Goal: Check status: Check status

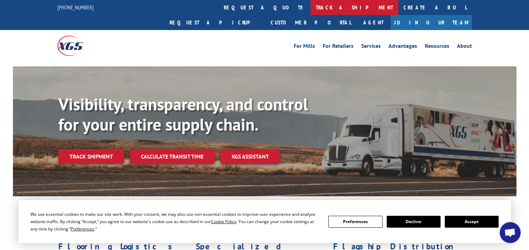
click at [311, 4] on link "track a shipment" at bounding box center [355, 7] width 88 height 15
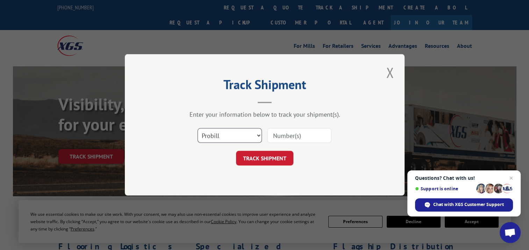
click at [253, 136] on select "Select category... Probill BOL PO" at bounding box center [230, 136] width 64 height 15
select select "bol"
click at [198, 129] on select "Select category... Probill BOL PO" at bounding box center [230, 136] width 64 height 15
click at [287, 130] on input at bounding box center [299, 136] width 64 height 15
type input "814159"
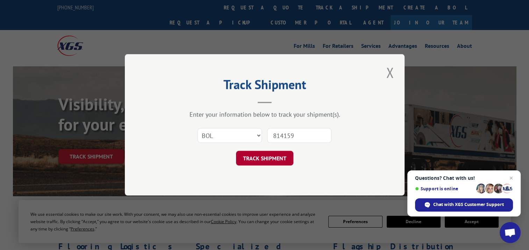
click at [282, 154] on button "TRACK SHIPMENT" at bounding box center [264, 158] width 57 height 15
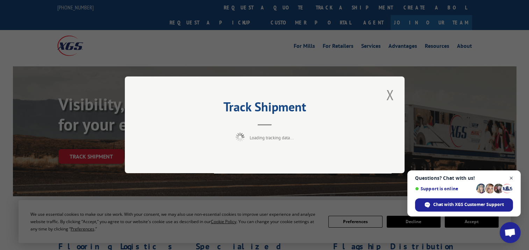
click at [511, 178] on span "Open chat" at bounding box center [511, 178] width 9 height 9
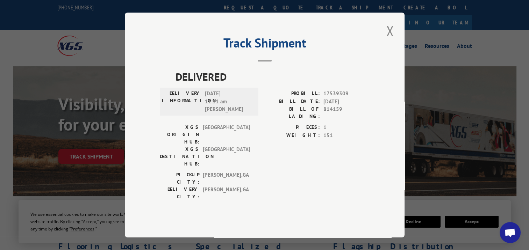
click at [380, 43] on div "Track Shipment DELIVERED DELIVERY INFORMATION: [DATE] 11:11 am [PERSON_NAME] PR…" at bounding box center [265, 125] width 280 height 225
click at [391, 39] on button "Close modal" at bounding box center [390, 30] width 12 height 19
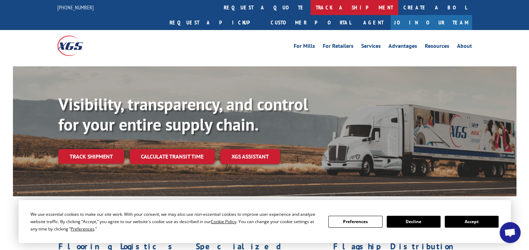
click at [311, 8] on link "track a shipment" at bounding box center [355, 7] width 88 height 15
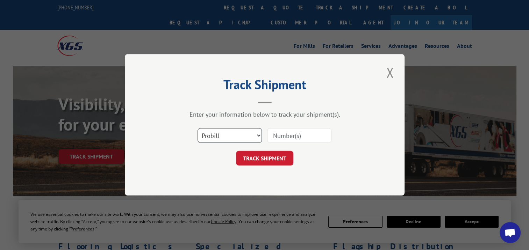
click at [243, 139] on select "Select category... Probill BOL PO" at bounding box center [230, 136] width 64 height 15
select select "bol"
click at [198, 129] on select "Select category... Probill BOL PO" at bounding box center [230, 136] width 64 height 15
click at [278, 137] on input at bounding box center [299, 136] width 64 height 15
type input "814159"
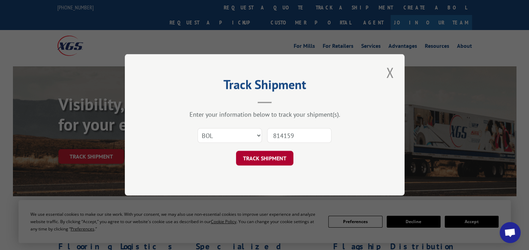
click at [273, 157] on button "TRACK SHIPMENT" at bounding box center [264, 158] width 57 height 15
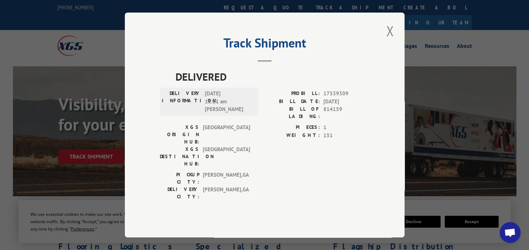
drag, startPoint x: 385, startPoint y: 43, endPoint x: 377, endPoint y: 37, distance: 10.5
click at [385, 41] on button "Close modal" at bounding box center [390, 30] width 12 height 19
